Goal: Navigation & Orientation: Find specific page/section

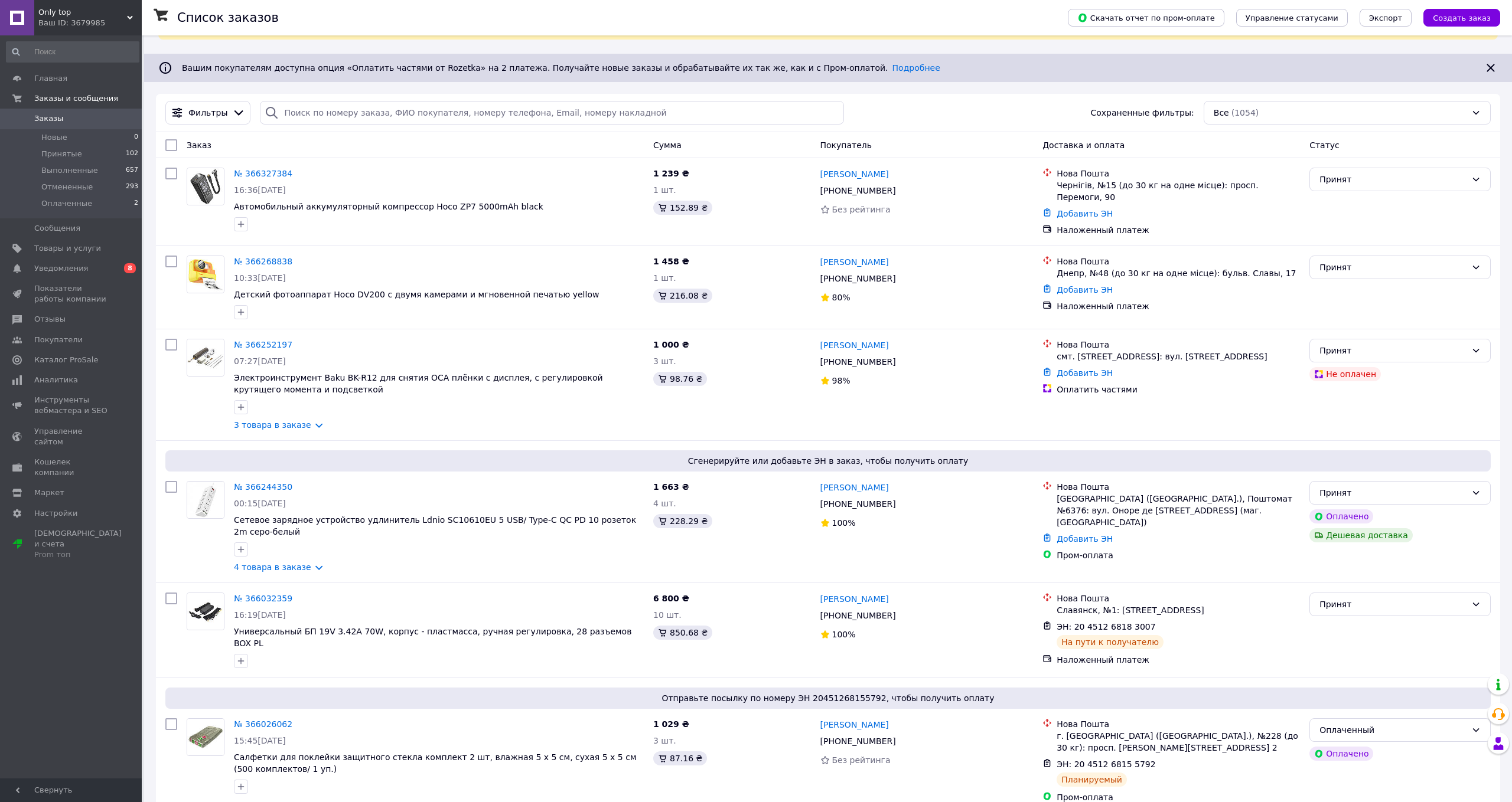
scroll to position [57, 0]
click at [82, 27] on div "Ваш ID: 3679985" at bounding box center [90, 24] width 104 height 11
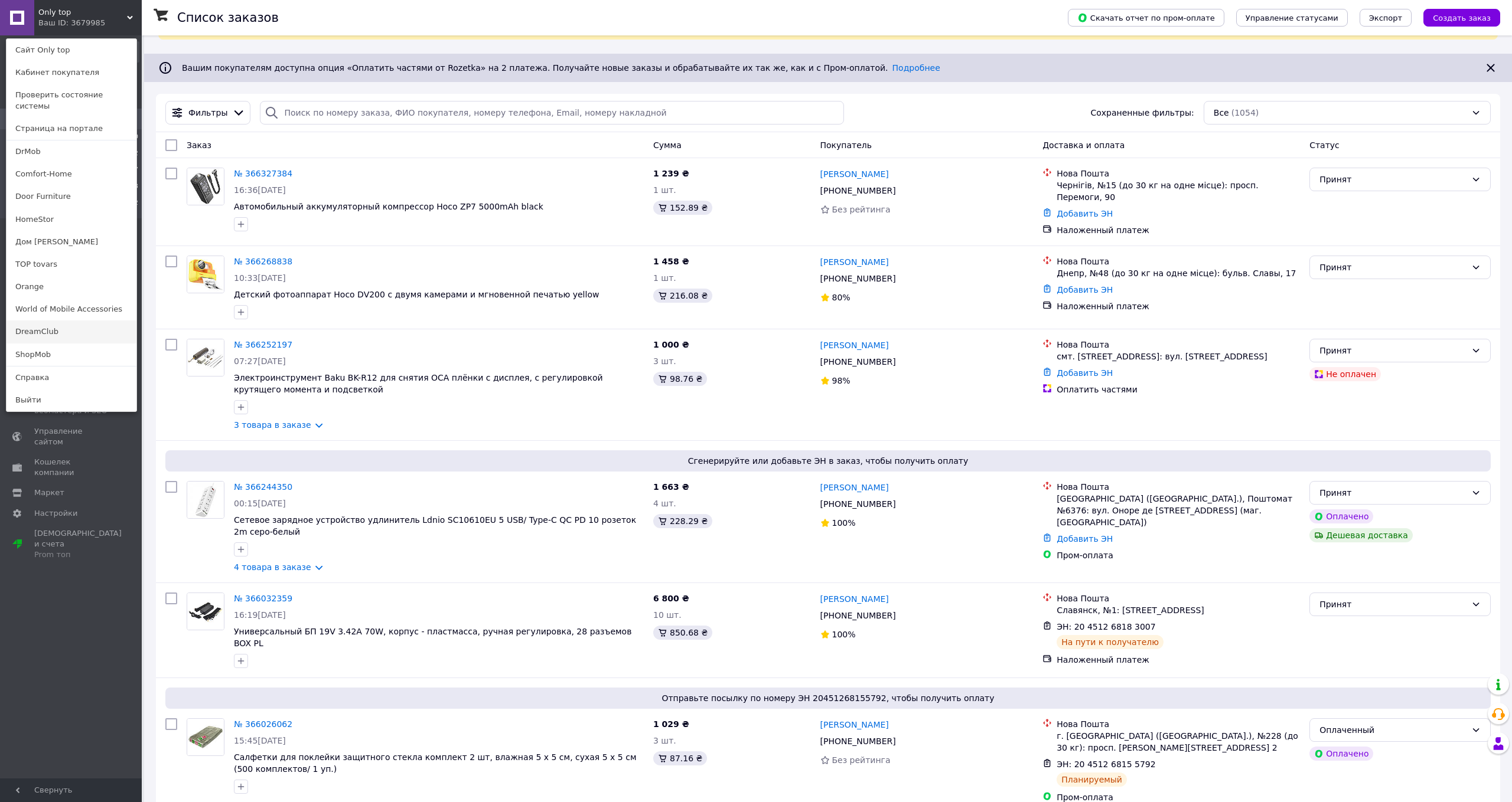
click at [38, 321] on link "DreamClub" at bounding box center [71, 332] width 130 height 23
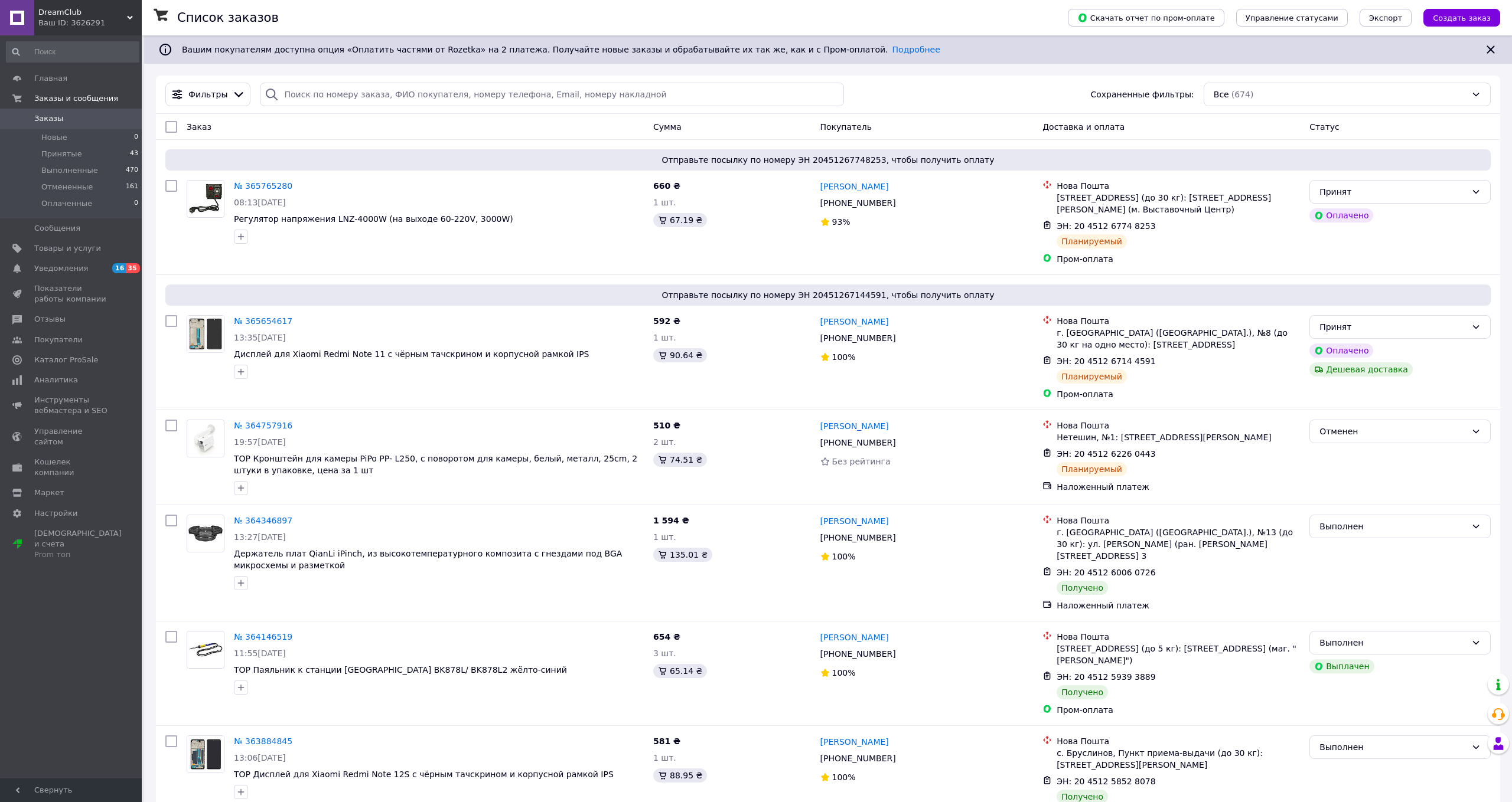
click at [64, 3] on div "DreamClub Ваш ID: 3626291" at bounding box center [88, 17] width 107 height 35
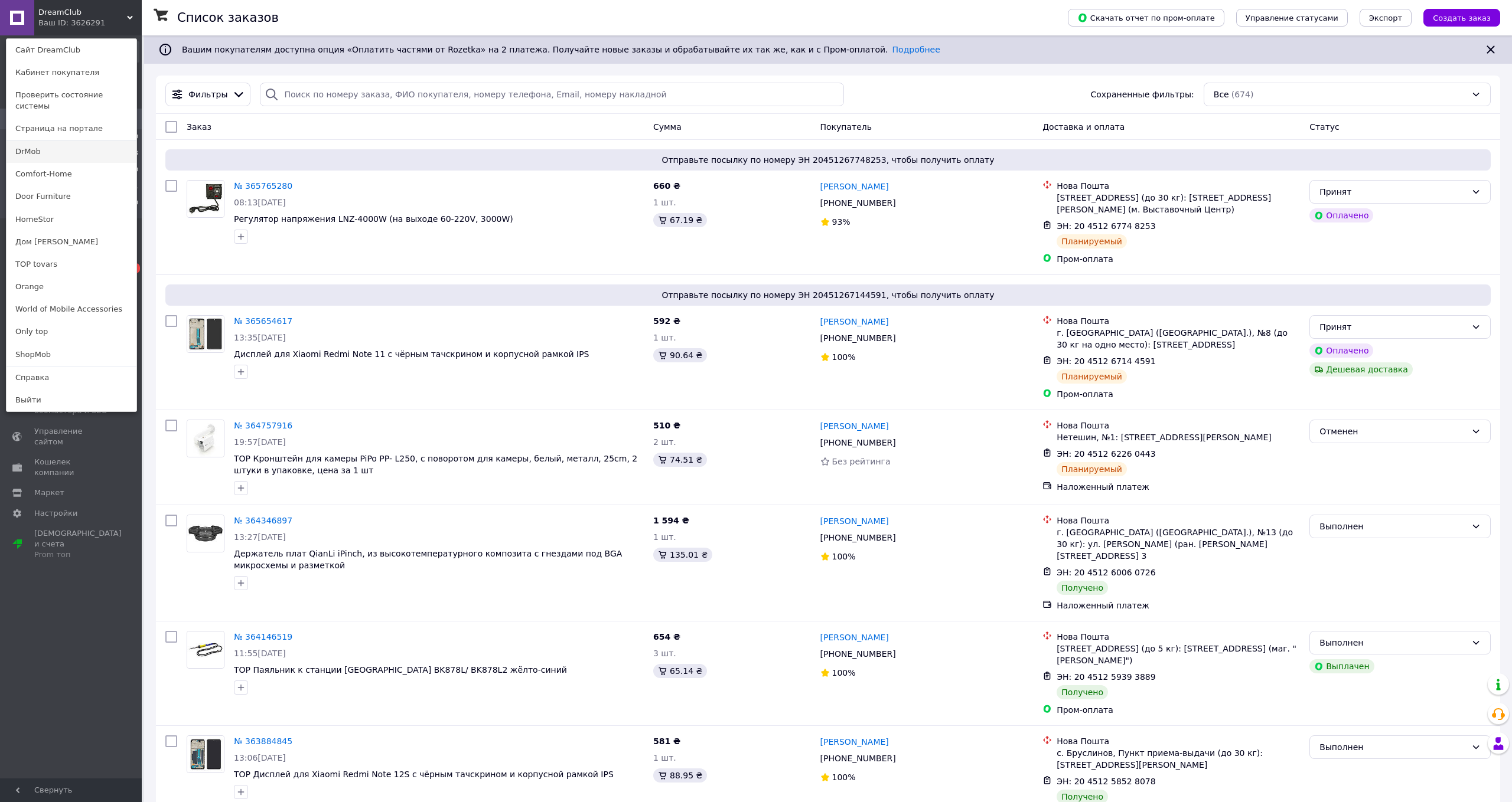
click at [27, 142] on link "DrMob" at bounding box center [71, 151] width 130 height 23
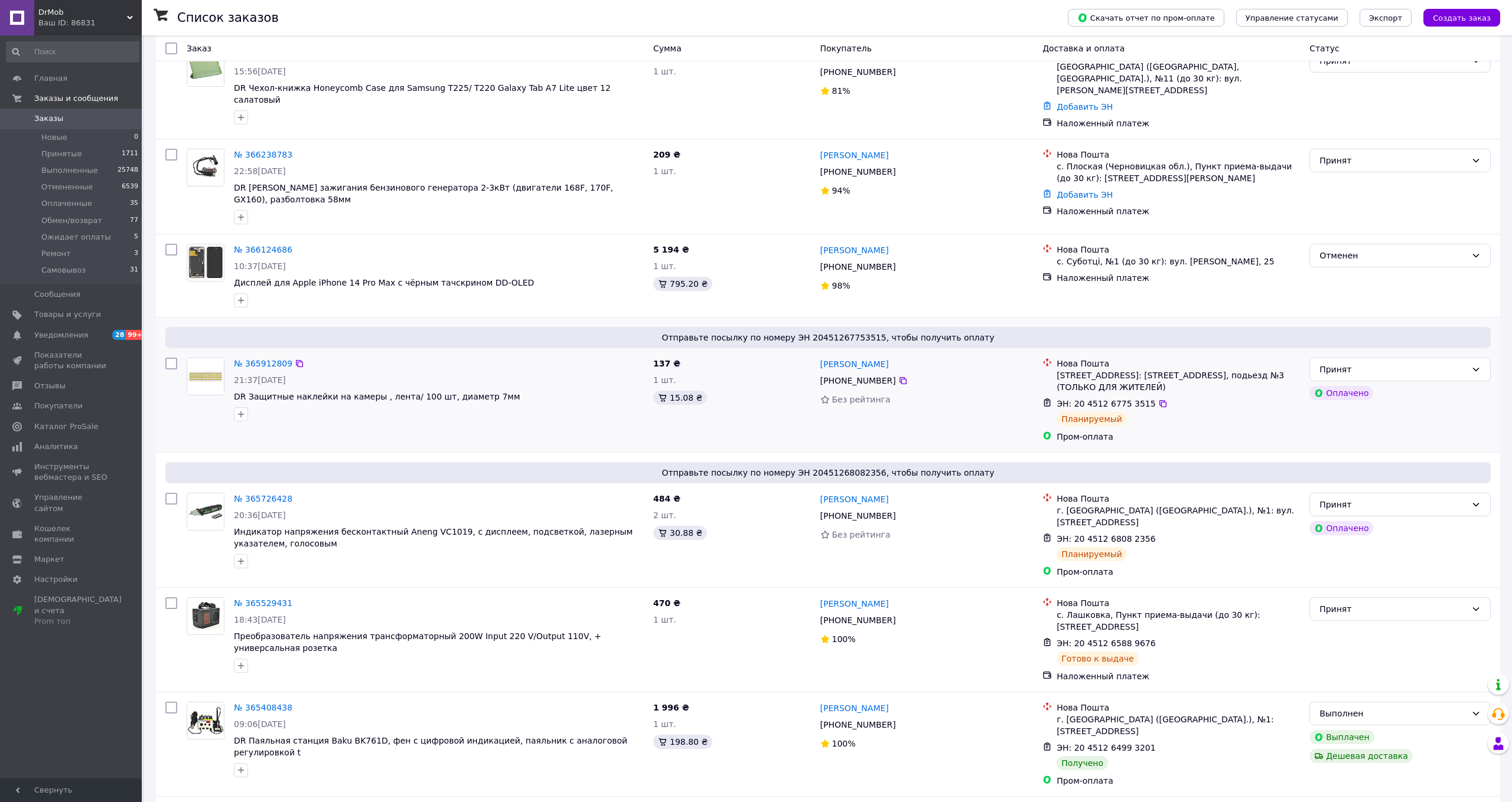
scroll to position [119, 0]
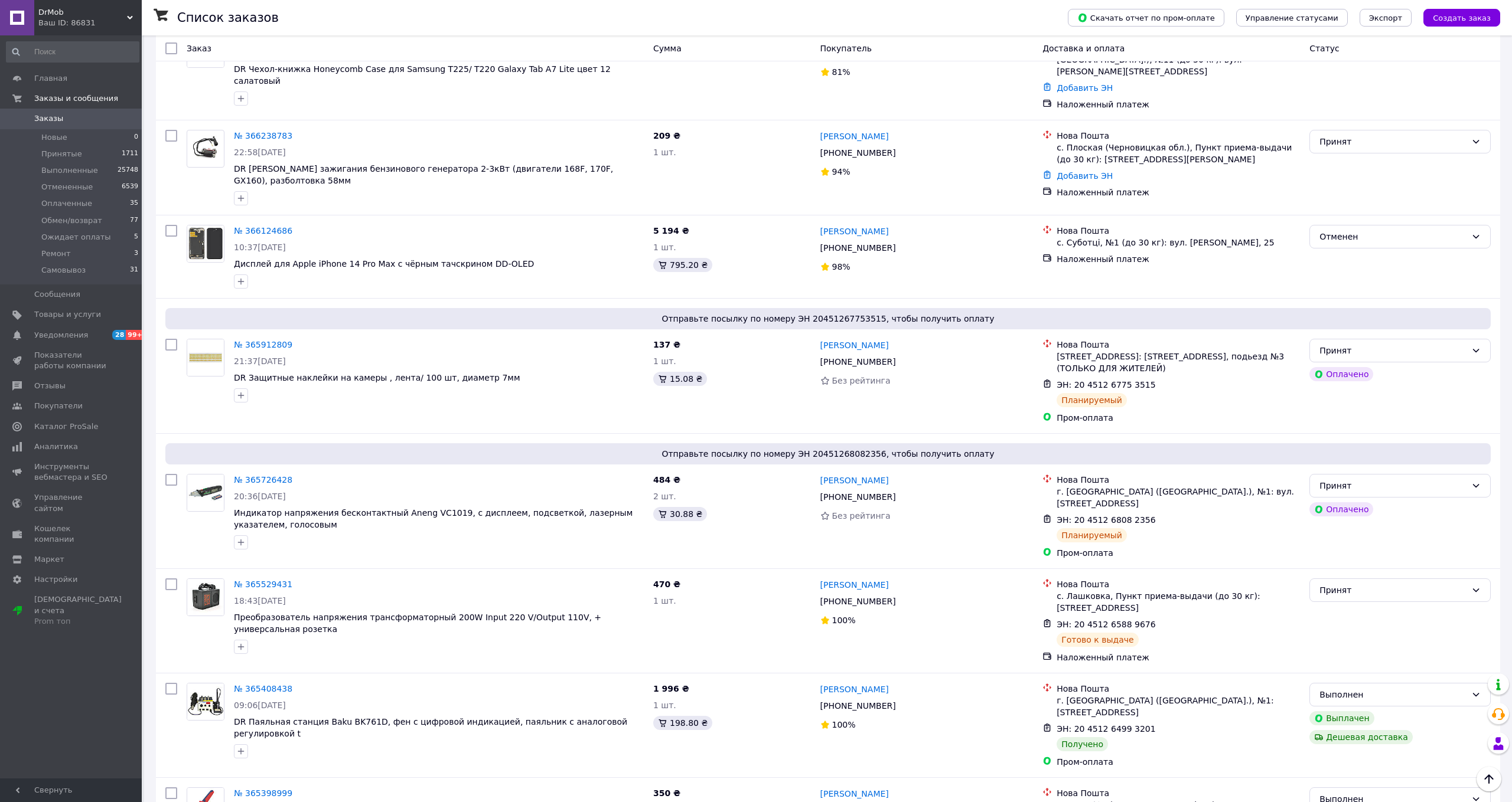
click at [62, 20] on div "Ваш ID: 86831" at bounding box center [90, 24] width 104 height 11
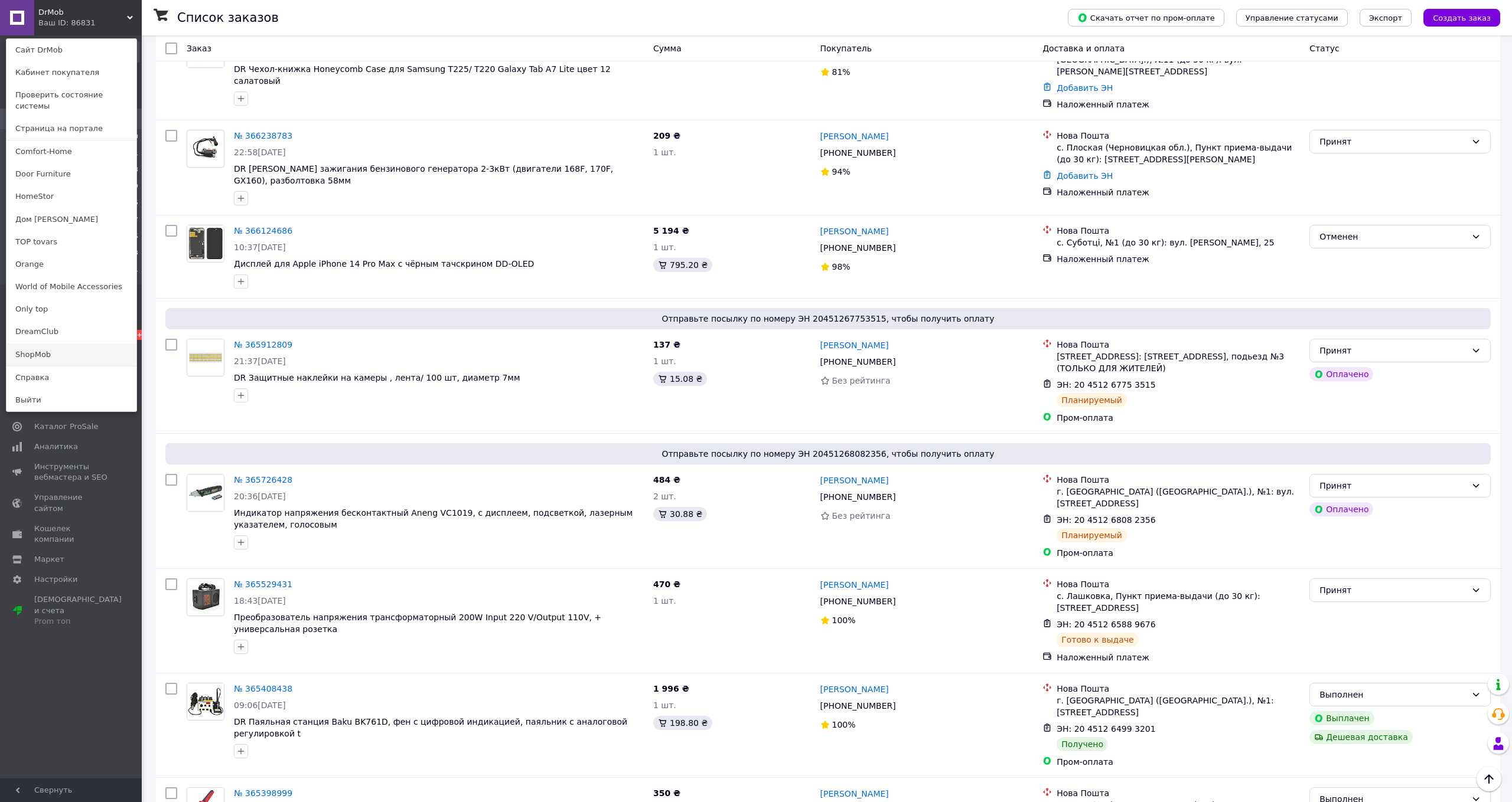
click at [45, 343] on link "ShopMob" at bounding box center [71, 354] width 130 height 23
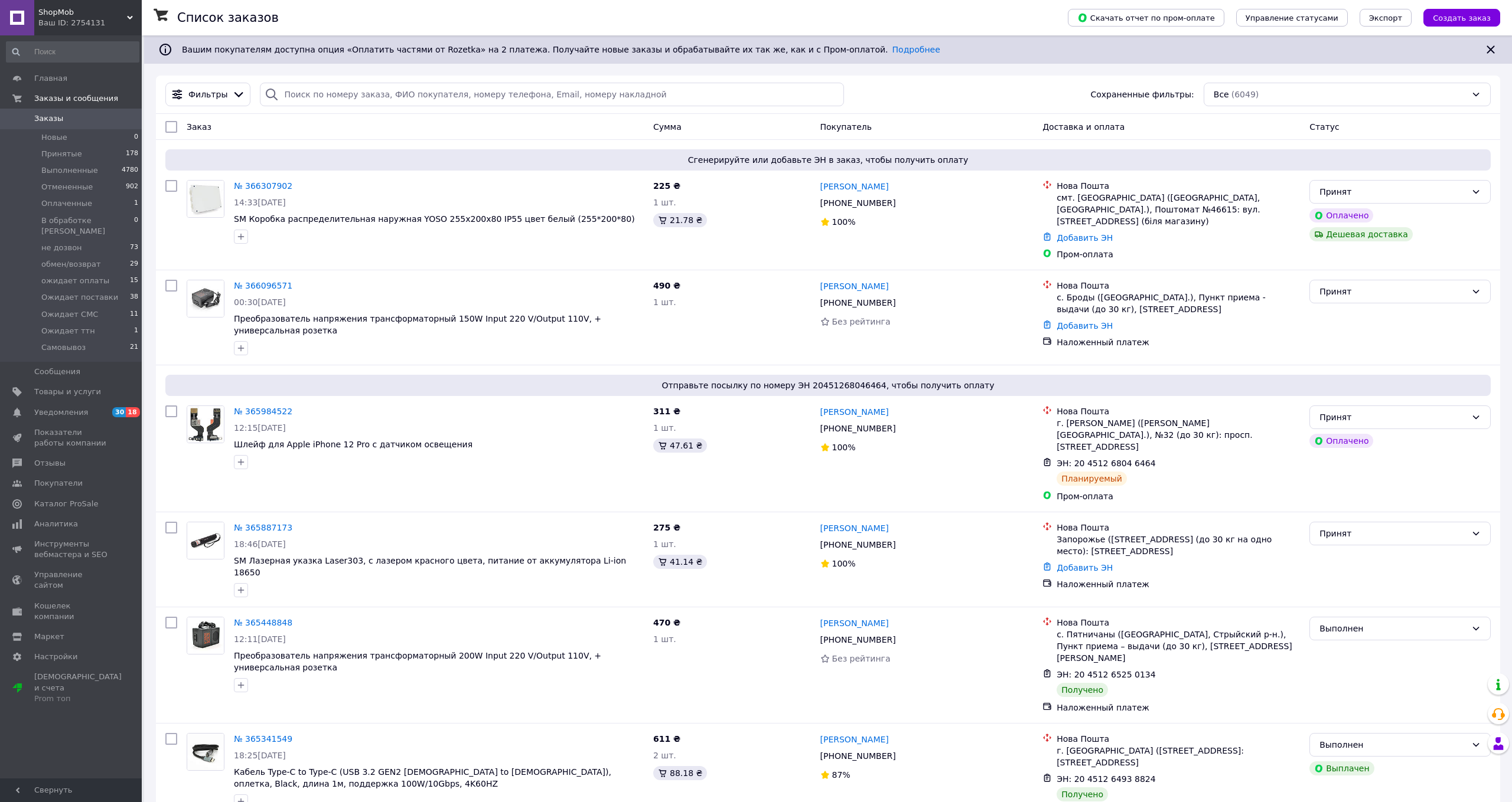
click at [67, 24] on div "Ваш ID: 2754131" at bounding box center [90, 24] width 104 height 11
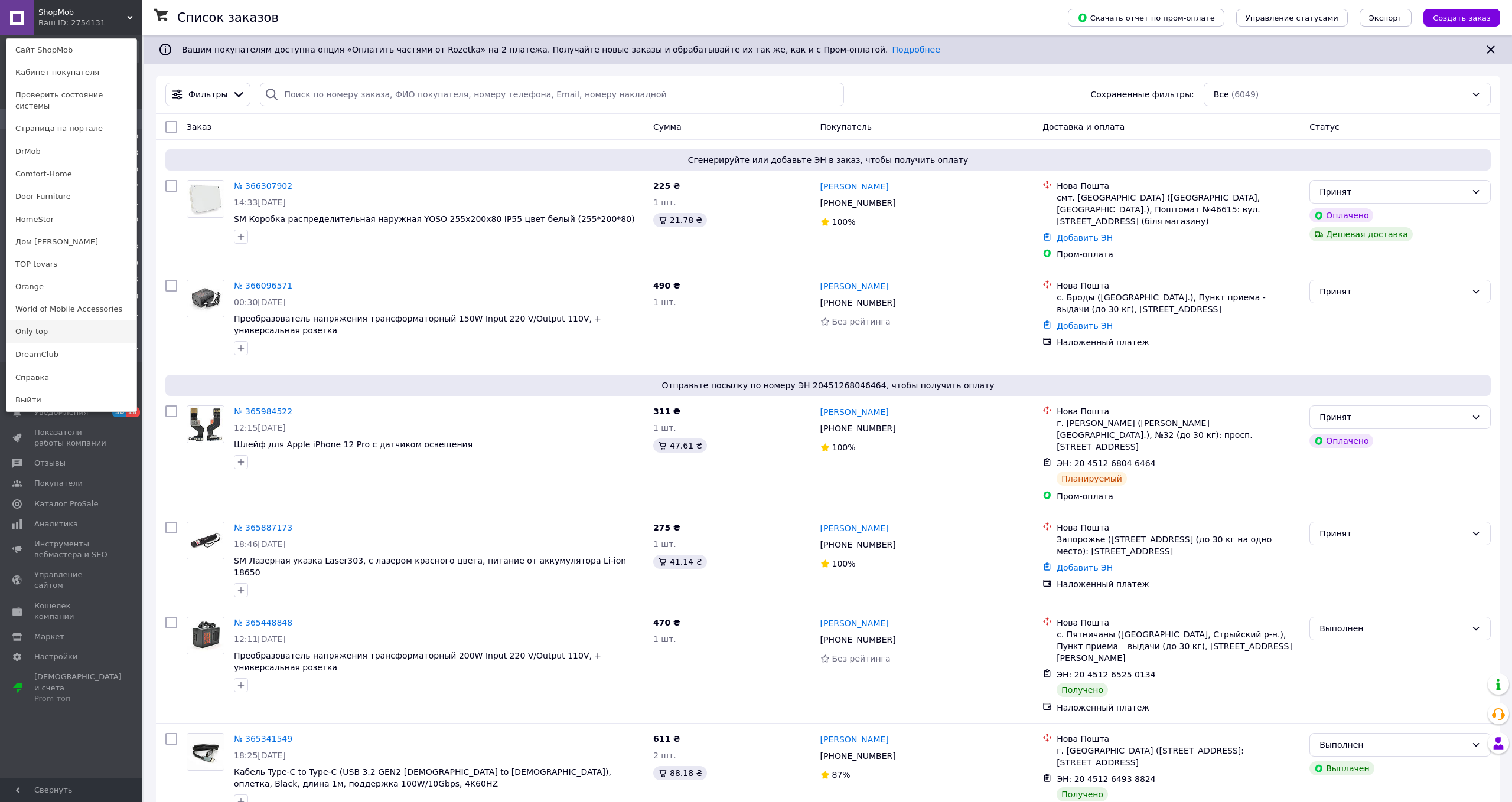
click at [35, 326] on link "Only top" at bounding box center [71, 332] width 130 height 23
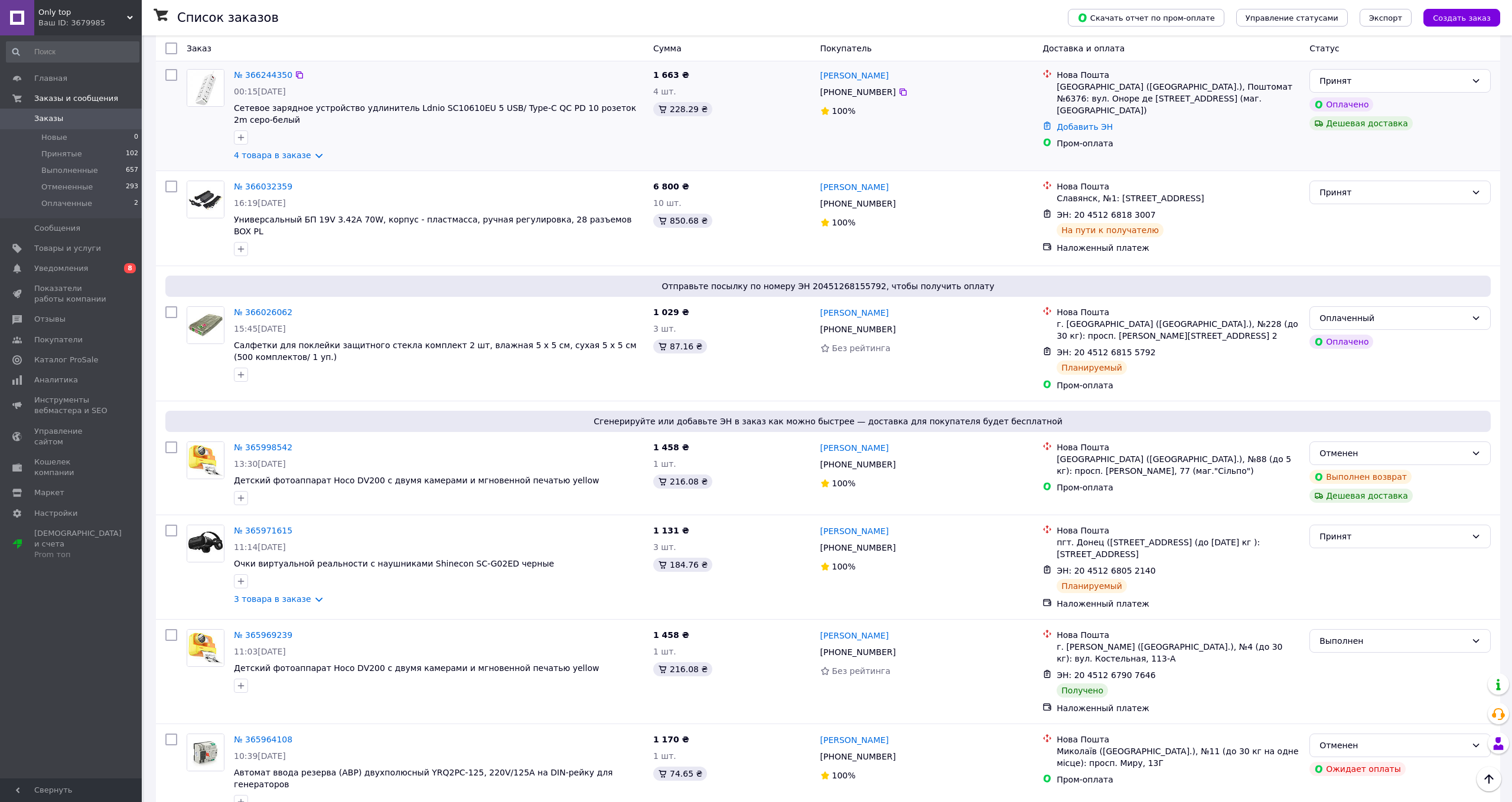
scroll to position [470, 0]
